Goal: Communication & Community: Answer question/provide support

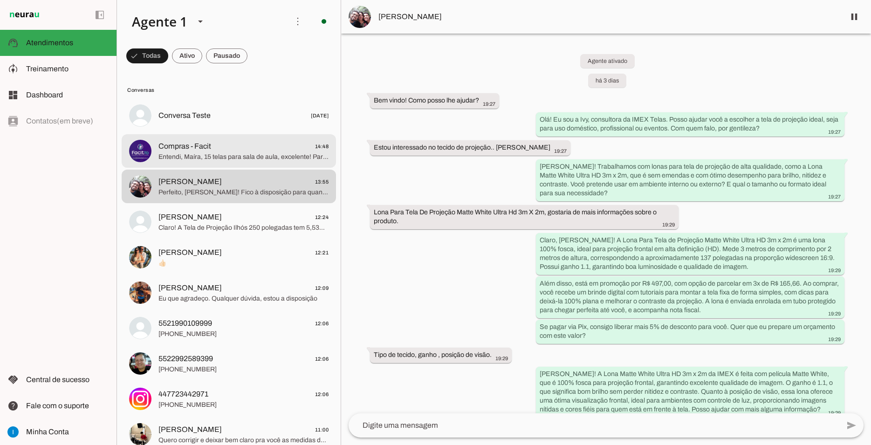
click at [227, 152] on span "Entendi, Maíra, 15 telas para sala de aula, excelente! Para essa quantidade, po…" at bounding box center [243, 156] width 170 height 9
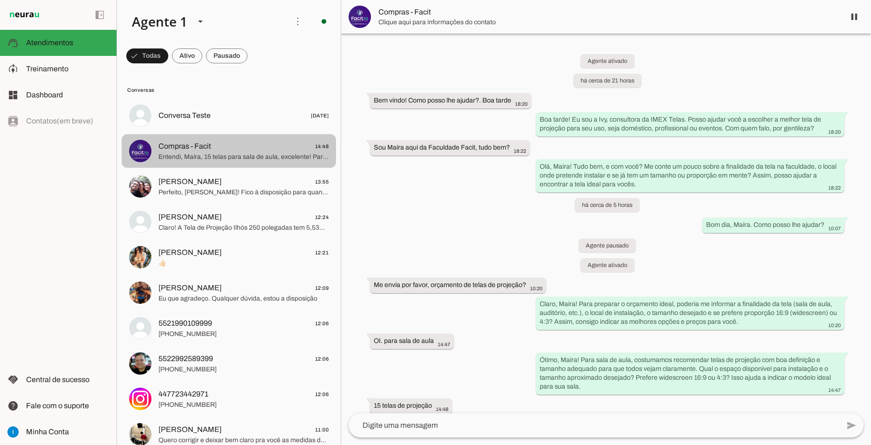
scroll to position [70, 0]
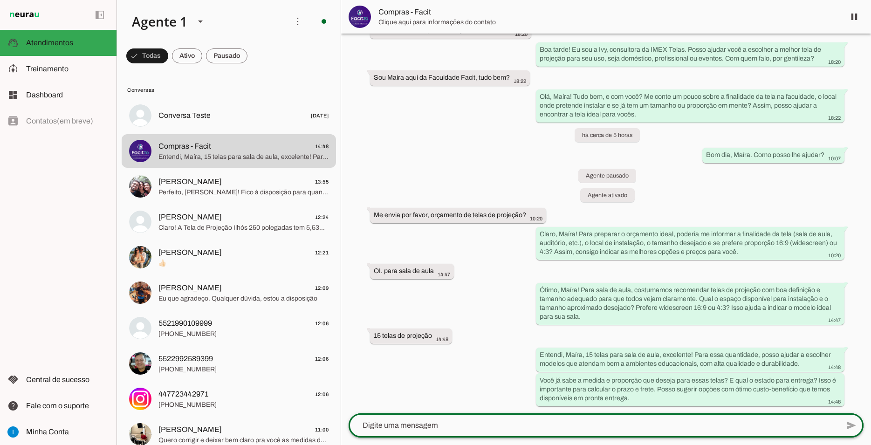
click at [492, 437] on div "send" at bounding box center [606, 425] width 515 height 24
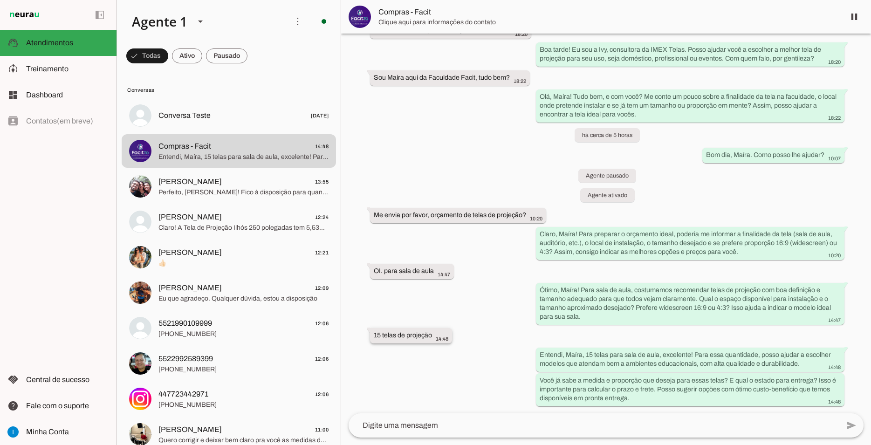
click at [439, 338] on span "14:48" at bounding box center [442, 339] width 13 height 6
click at [445, 335] on div "15 telas de projeção 14:48" at bounding box center [411, 337] width 75 height 12
click at [437, 429] on textarea at bounding box center [594, 425] width 491 height 11
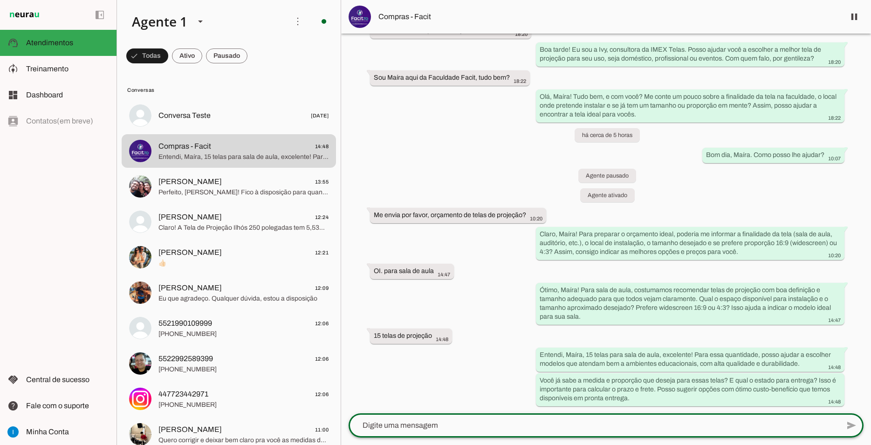
click at [437, 429] on textarea at bounding box center [594, 425] width 491 height 11
click at [528, 428] on textarea "Nos informe o tamanho aproximado da tela e já cosigo lhe enviar as melhores opç…" at bounding box center [594, 425] width 491 height 11
drag, startPoint x: 547, startPoint y: 424, endPoint x: 557, endPoint y: 426, distance: 10.5
click at [557, 426] on textarea "Nos informe o tamanho aproximado da tela e já consigo lhe enviar as melhores op…" at bounding box center [594, 425] width 491 height 11
click at [567, 423] on textarea "Nos informe o tamanho aproximado da tela e já consigo enviar as melhores opções…" at bounding box center [594, 425] width 491 height 11
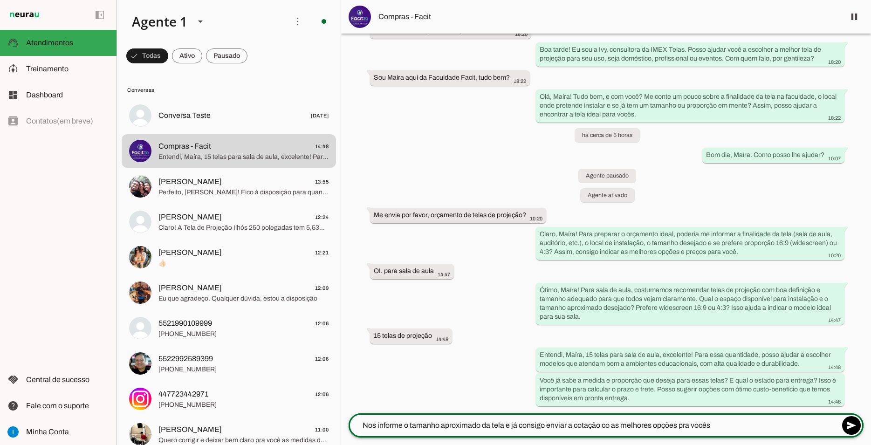
type textarea "Nos informe o tamanho aproximado da tela e já consigo enviar a cotação com as m…"
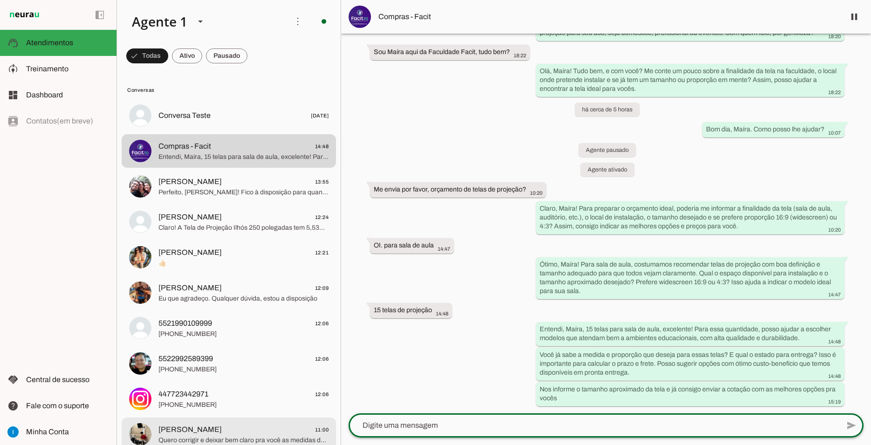
scroll to position [96, 0]
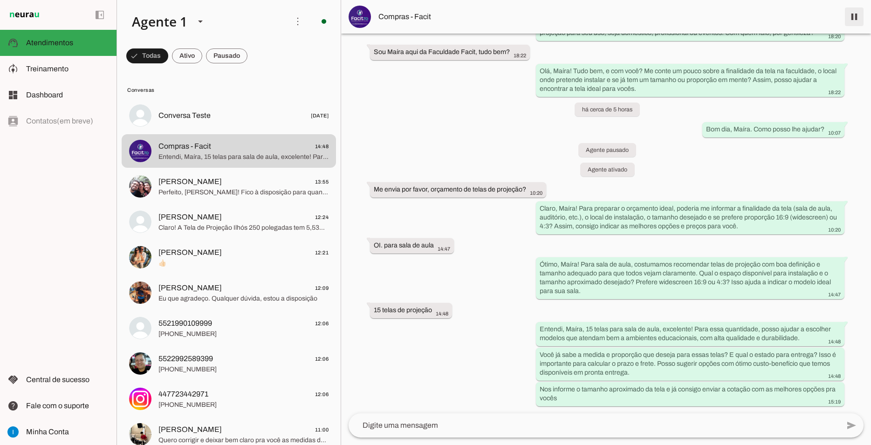
click at [853, 19] on span at bounding box center [854, 17] width 22 height 22
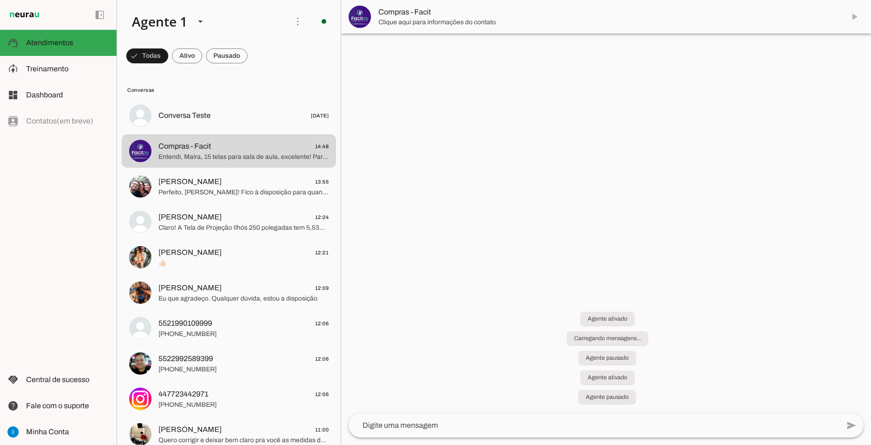
scroll to position [117, 0]
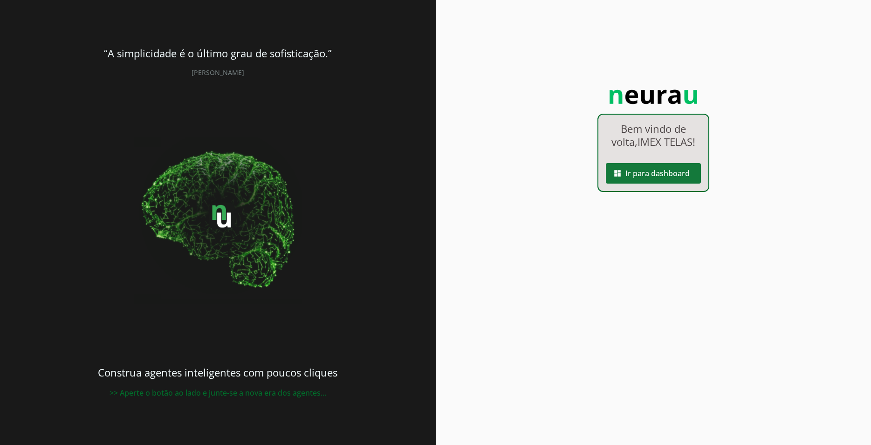
click at [659, 177] on span at bounding box center [653, 173] width 95 height 22
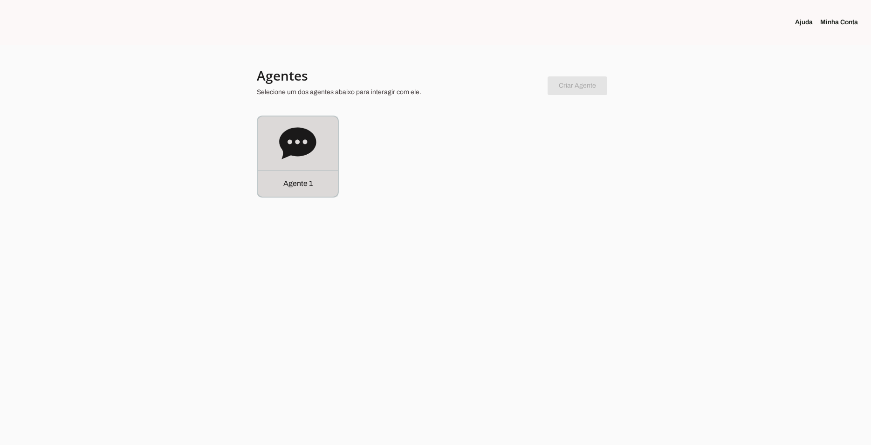
click at [285, 178] on div "Agente 1" at bounding box center [298, 183] width 80 height 27
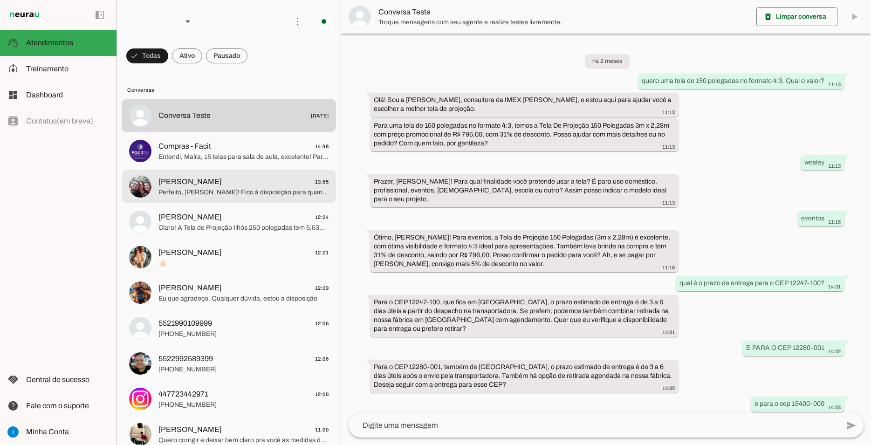
scroll to position [425, 0]
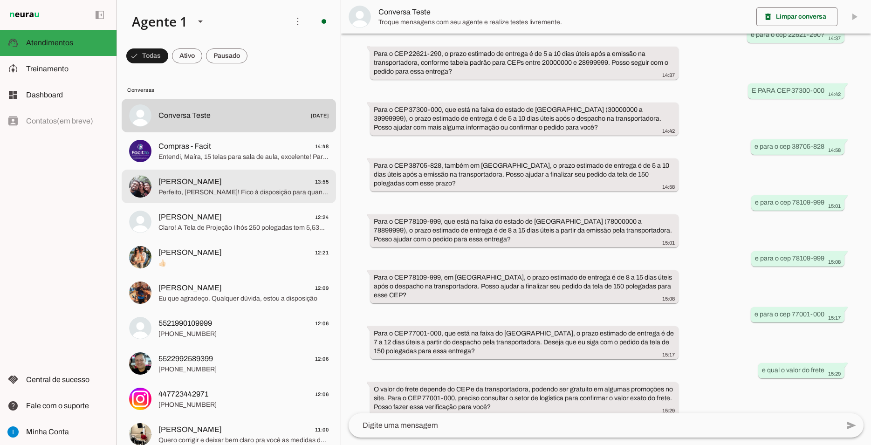
click at [285, 178] on span "[PERSON_NAME] 13:55" at bounding box center [243, 182] width 170 height 12
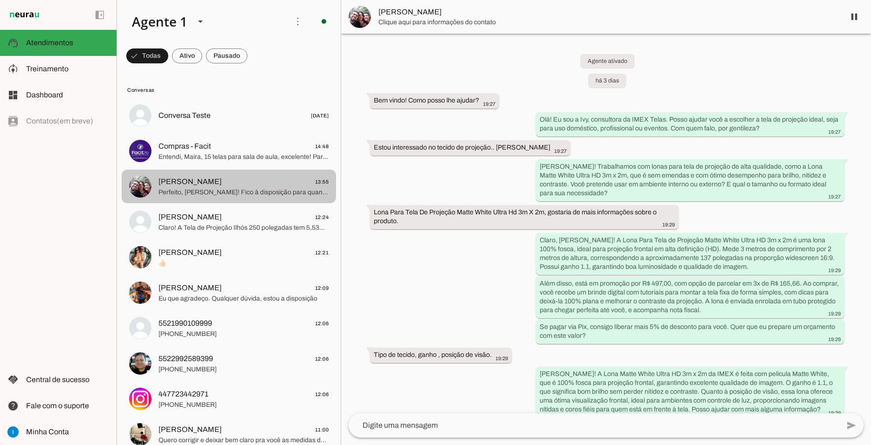
scroll to position [2857, 0]
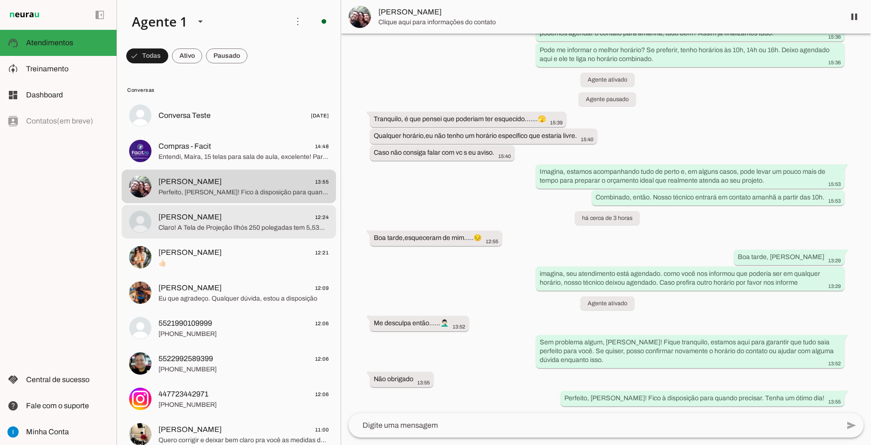
click at [262, 212] on span "[PERSON_NAME] 12:24" at bounding box center [243, 218] width 170 height 12
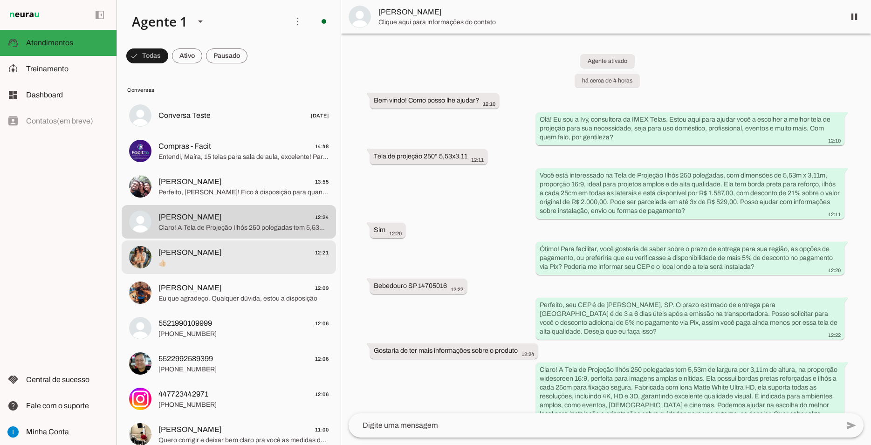
scroll to position [16, 0]
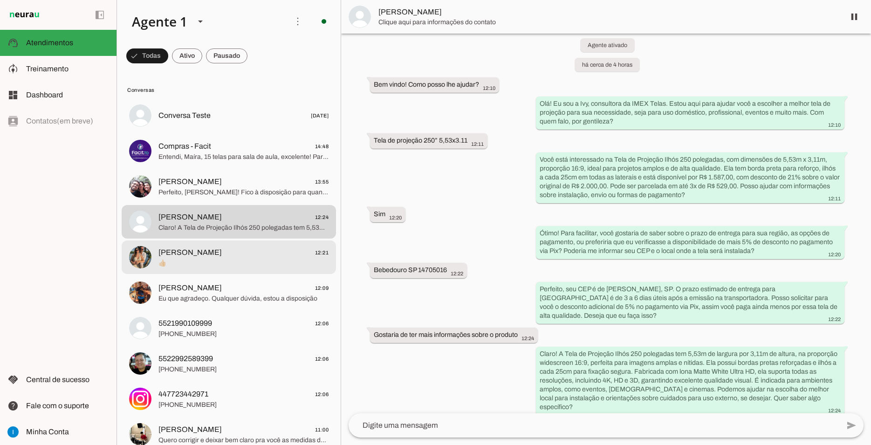
click at [250, 248] on span "[PERSON_NAME] 12:21" at bounding box center [243, 253] width 170 height 12
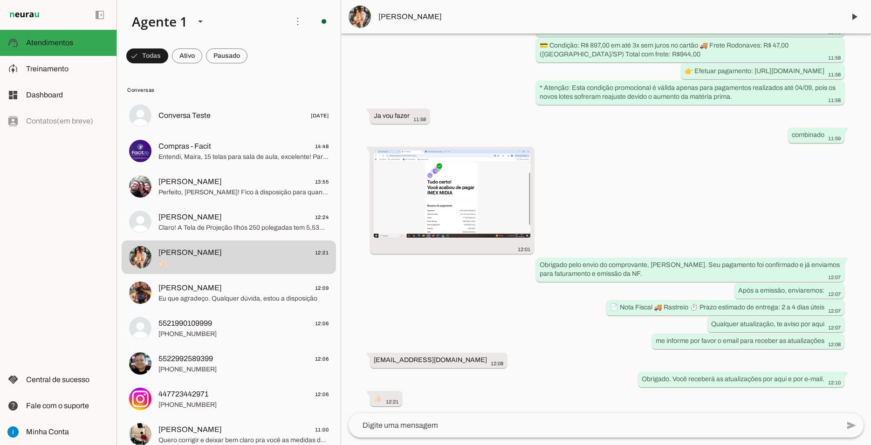
scroll to position [1947, 0]
